Goal: Task Accomplishment & Management: Use online tool/utility

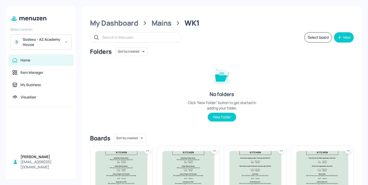
click at [45, 41] on div "Sodexo - AZ Academy House" at bounding box center [42, 42] width 39 height 10
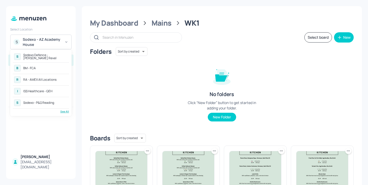
click at [64, 111] on div "See All" at bounding box center [41, 111] width 56 height 4
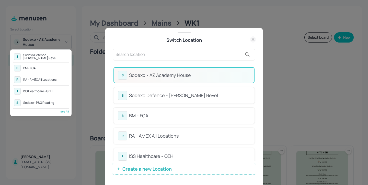
click at [140, 55] on div at bounding box center [184, 92] width 368 height 185
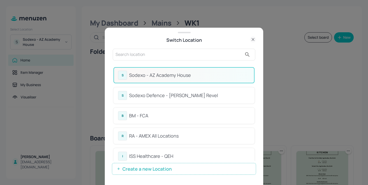
click at [123, 55] on input "text" at bounding box center [179, 54] width 127 height 8
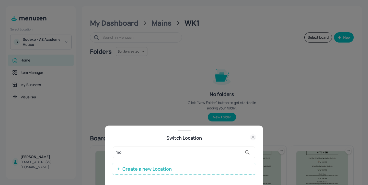
type input "m"
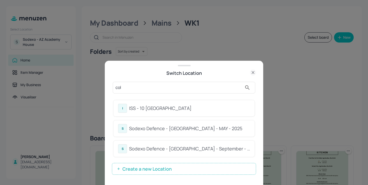
type input "col"
click at [191, 129] on div "Sodexo Defence - [GEOGRAPHIC_DATA] - MAY - 2025" at bounding box center [189, 128] width 121 height 7
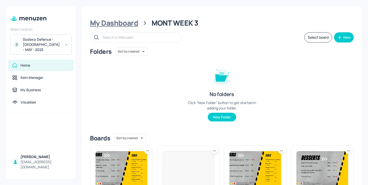
click at [134, 27] on div "My Dashboard" at bounding box center [114, 22] width 48 height 9
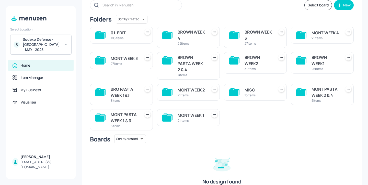
scroll to position [25, 0]
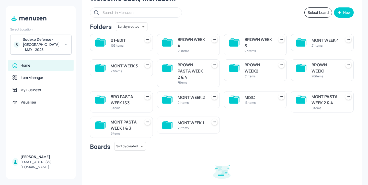
click at [255, 51] on div "27 items" at bounding box center [259, 51] width 28 height 4
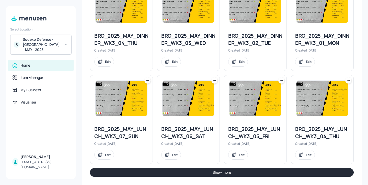
scroll to position [561, 0]
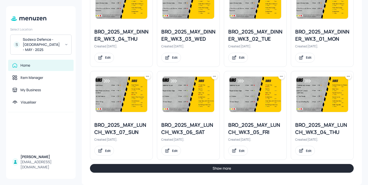
click at [250, 168] on button "Show more" at bounding box center [222, 168] width 264 height 9
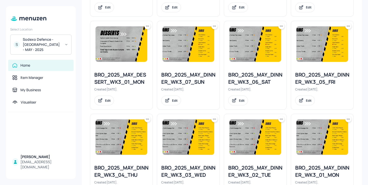
scroll to position [425, 0]
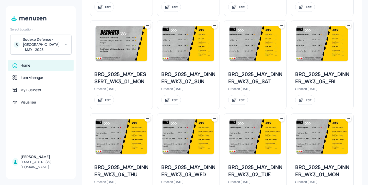
click at [146, 120] on icon at bounding box center [147, 118] width 5 height 5
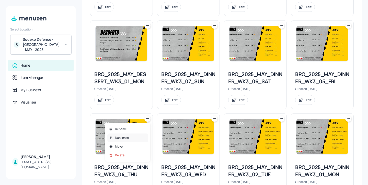
click at [141, 134] on div "Duplicate" at bounding box center [127, 137] width 41 height 9
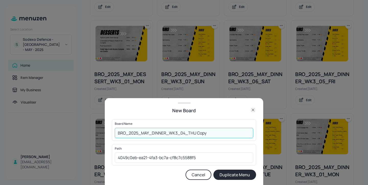
click at [118, 133] on input "BRO_2025_MAY_DINNER_WK3_04_THU Copy" at bounding box center [184, 133] width 139 height 10
drag, startPoint x: 232, startPoint y: 134, endPoint x: 206, endPoint y: 130, distance: 26.4
click at [206, 130] on input "01ed-BRO_2025_MAY_DINNER_WK3_04_THU Copy" at bounding box center [184, 133] width 139 height 10
type input "01ed-BRO_2025_MAY_DINNER_WK3_04_THU-20250828"
click at [226, 173] on button "Duplicate Menu" at bounding box center [235, 174] width 43 height 10
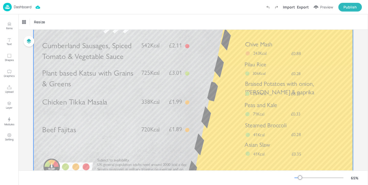
scroll to position [42, 0]
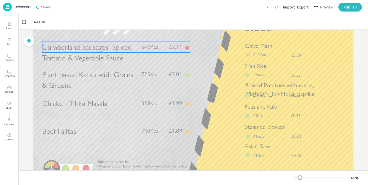
click at [126, 56] on p "Cumberland Sausages, Spiced Tomato & Vegetable Sauce" at bounding box center [89, 52] width 95 height 21
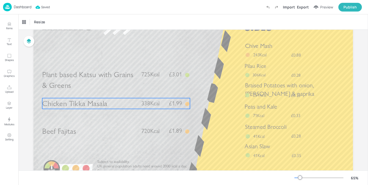
click at [115, 102] on p "Chicken Tikka Masala" at bounding box center [89, 103] width 95 height 11
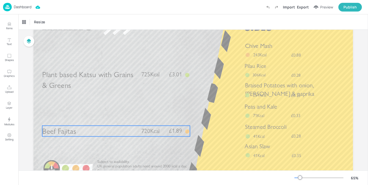
click at [117, 129] on p "Beef Fajitas" at bounding box center [89, 130] width 95 height 11
click at [116, 119] on div at bounding box center [116, 116] width 7 height 7
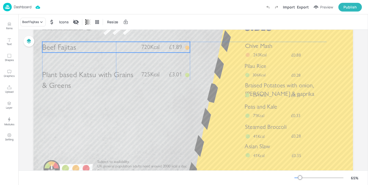
drag, startPoint x: 111, startPoint y: 129, endPoint x: 111, endPoint y: 45, distance: 84.1
click at [111, 45] on p "Beef Fajitas" at bounding box center [89, 47] width 95 height 11
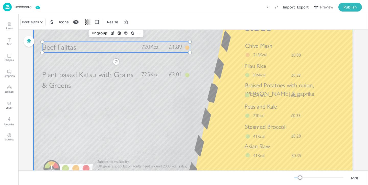
click at [207, 64] on div at bounding box center [194, 94] width 320 height 180
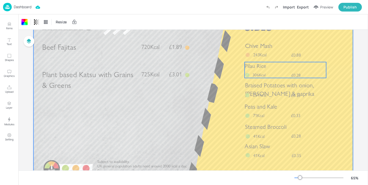
click at [263, 66] on span "Pilau Rice" at bounding box center [256, 65] width 22 height 7
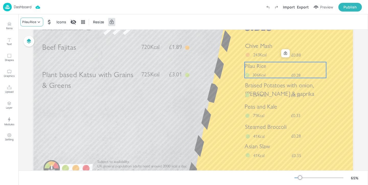
click at [39, 21] on icon at bounding box center [38, 21] width 5 height 5
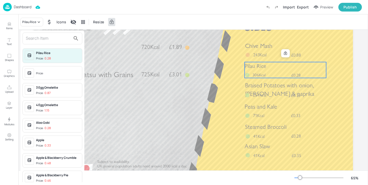
click at [45, 38] on input "text" at bounding box center [48, 38] width 45 height 8
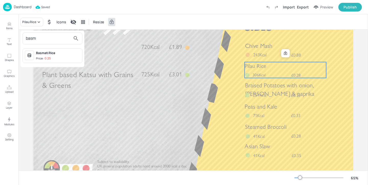
type input "basm"
click at [60, 59] on span "Price: 0.25" at bounding box center [58, 58] width 44 height 4
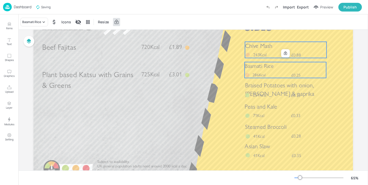
click at [259, 50] on div "Chive Mash £0.88 243Kcal" at bounding box center [286, 50] width 82 height 16
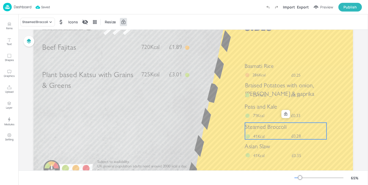
drag, startPoint x: 255, startPoint y: 137, endPoint x: 258, endPoint y: 127, distance: 10.5
click at [258, 127] on div "Steamed Broccoli £0.28 41Kcal" at bounding box center [286, 131] width 82 height 17
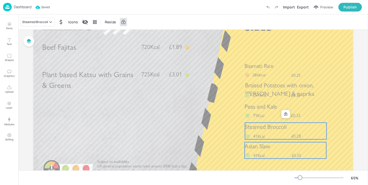
click at [261, 144] on span "Asian Slaw" at bounding box center [257, 145] width 25 height 7
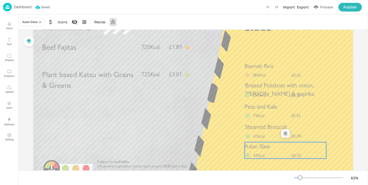
click at [286, 134] on icon at bounding box center [286, 133] width 4 height 4
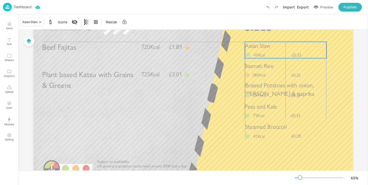
drag, startPoint x: 278, startPoint y: 158, endPoint x: 278, endPoint y: 59, distance: 99.0
click at [278, 4] on div "Beef Fajitas £1.89 720Kcal Plant based Katsu with Grains & Greens £3.01 725Kcal…" at bounding box center [194, 4] width 320 height 0
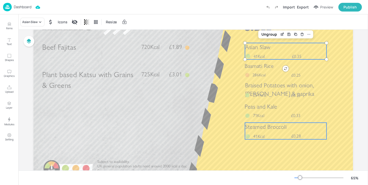
click at [263, 123] on span "Steamed Broccoli" at bounding box center [266, 126] width 42 height 7
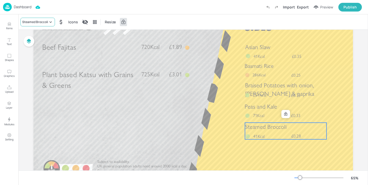
click at [37, 20] on div "Steamed Broccoli" at bounding box center [35, 22] width 26 height 5
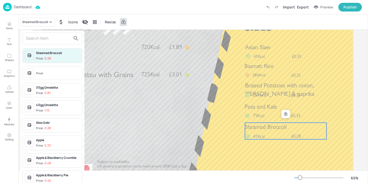
click at [44, 34] on div at bounding box center [53, 38] width 60 height 12
click at [47, 31] on div "Steamed Broccoli Price: 0.28 Price: 3 Egg Omelette Price: 0.87 4 Egg Omelette P…" at bounding box center [52, 106] width 64 height 153
click at [47, 34] on input "text" at bounding box center [48, 38] width 45 height 8
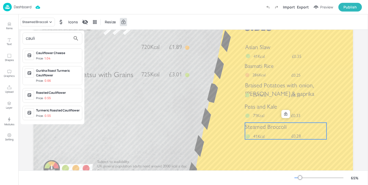
type input "cauli"
click at [57, 93] on div "Roasted Cauliflower" at bounding box center [58, 92] width 44 height 5
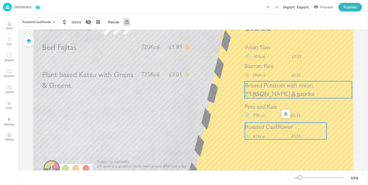
scroll to position [0, 0]
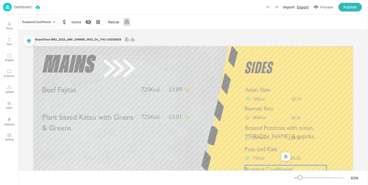
click at [300, 7] on div "Export" at bounding box center [303, 6] width 12 height 5
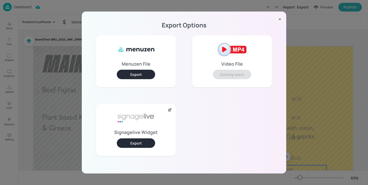
click at [134, 139] on button "Export" at bounding box center [136, 142] width 38 height 9
